Goal: Transaction & Acquisition: Purchase product/service

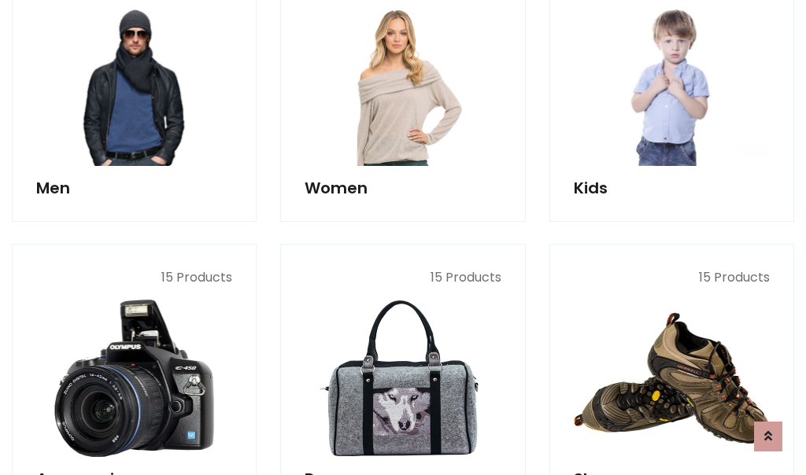
scroll to position [1142, 0]
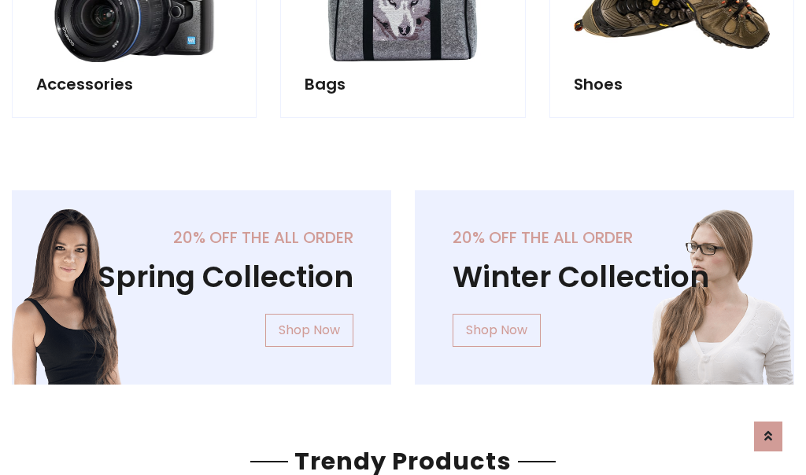
click at [403, 281] on div "20% off the all order Winter Collection Shop Now" at bounding box center [604, 300] width 403 height 220
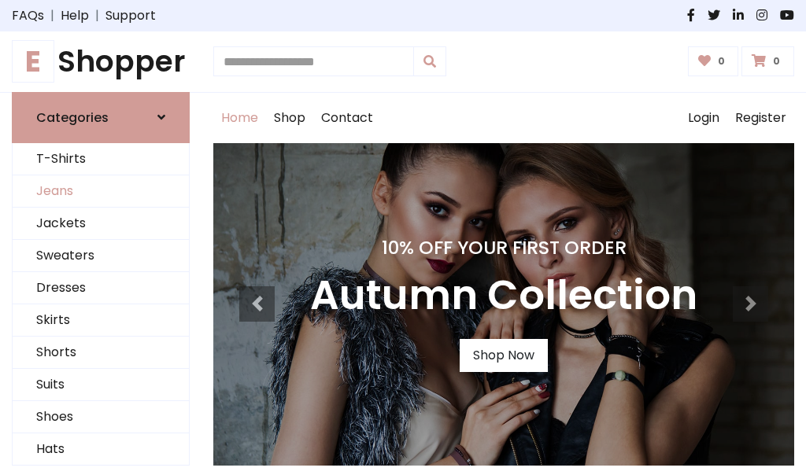
click at [101, 191] on link "Jeans" at bounding box center [101, 191] width 176 height 32
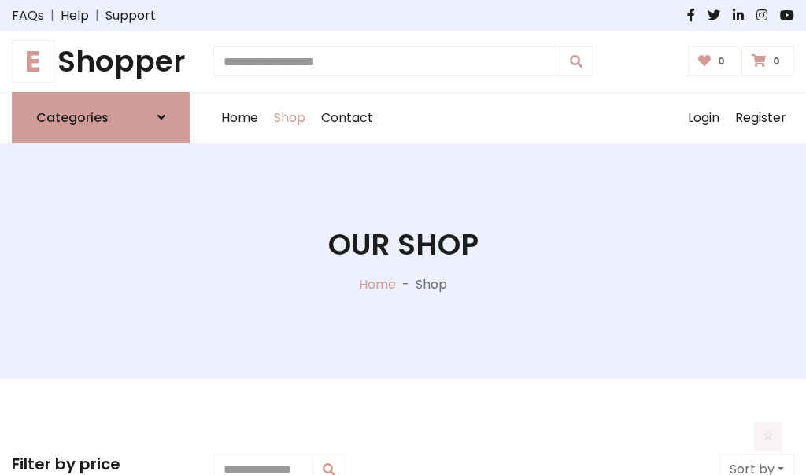
scroll to position [496, 0]
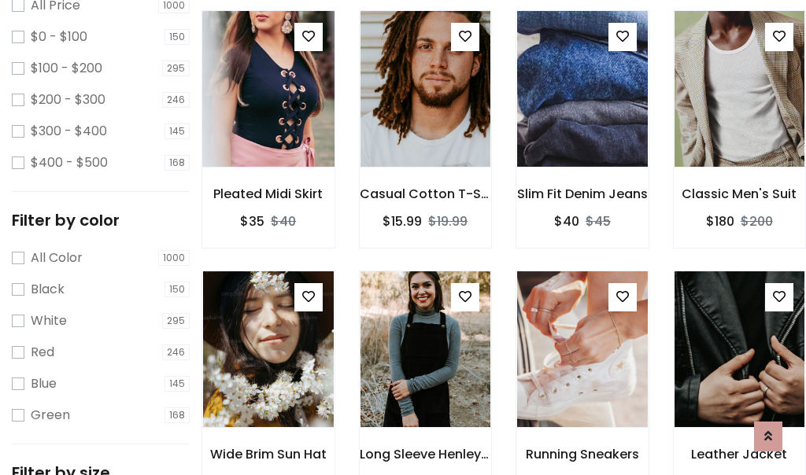
click at [267, 123] on img at bounding box center [268, 89] width 157 height 378
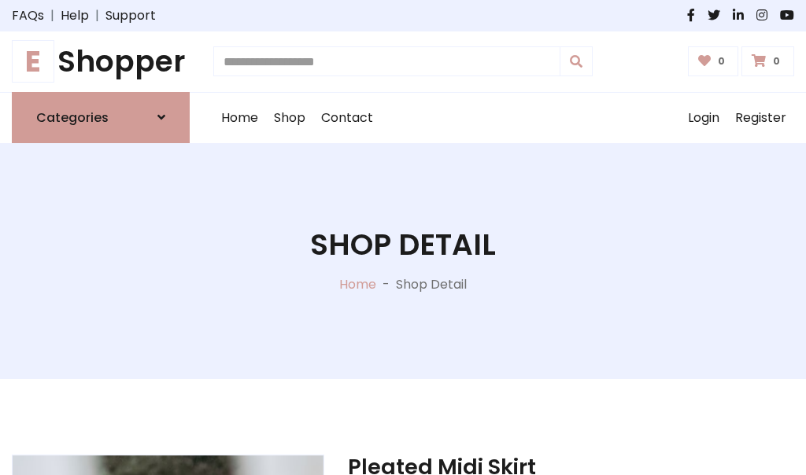
scroll to position [169, 0]
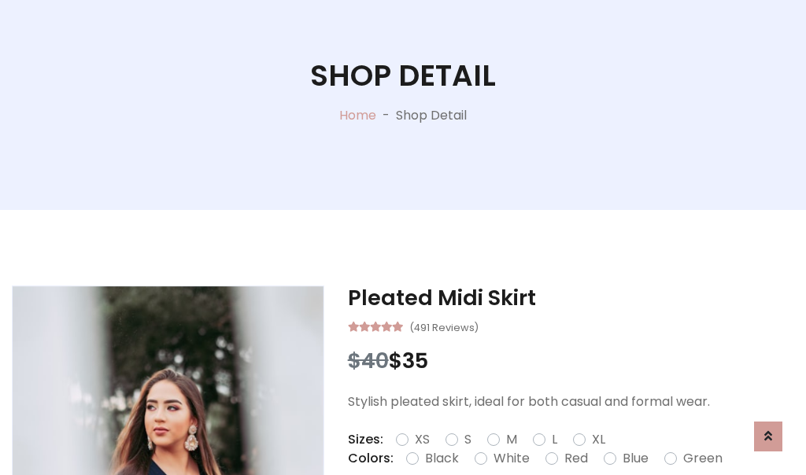
click at [574, 459] on label "Red" at bounding box center [576, 458] width 24 height 19
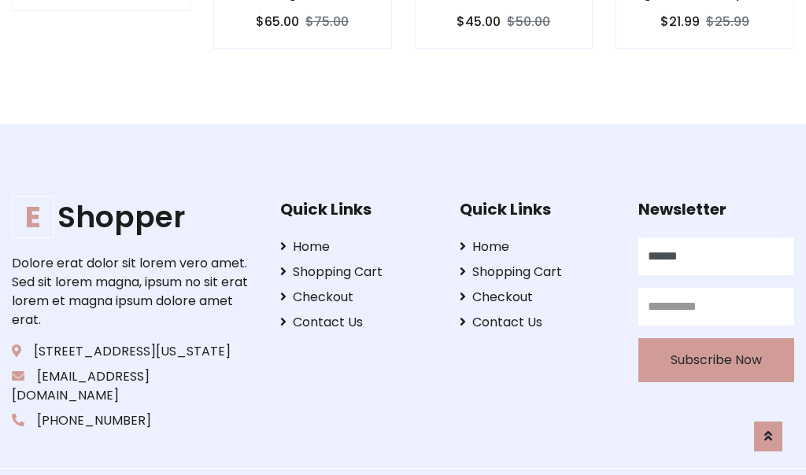
type input "******"
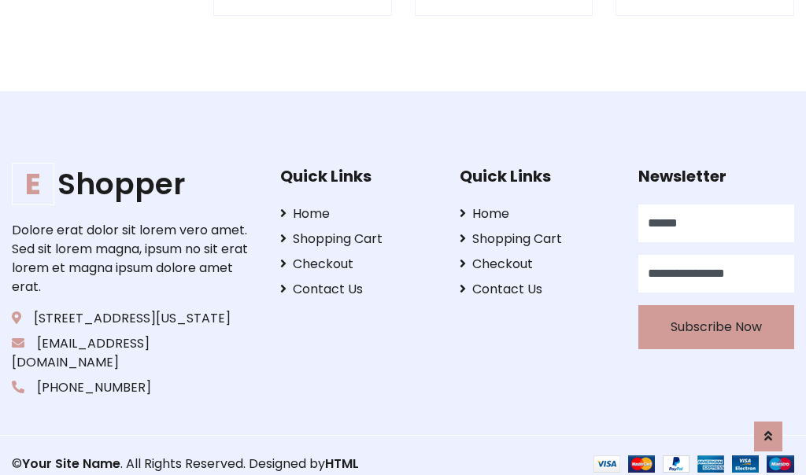
scroll to position [1547, 0]
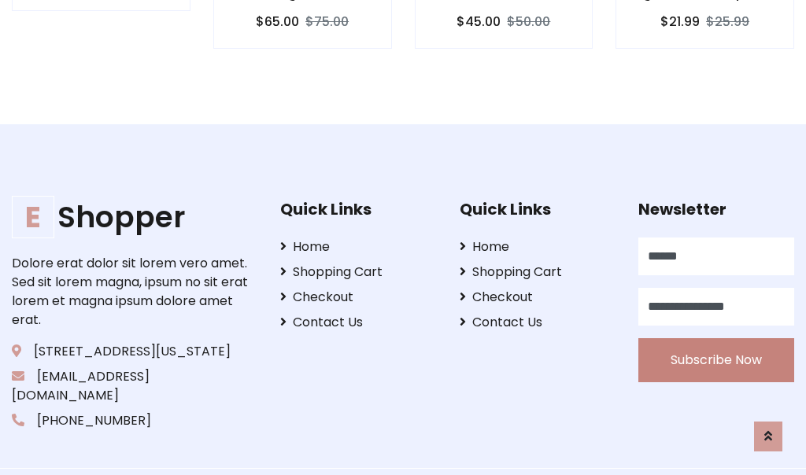
type input "**********"
click at [716, 341] on button "Subscribe Now" at bounding box center [716, 360] width 156 height 44
